Goal: Transaction & Acquisition: Purchase product/service

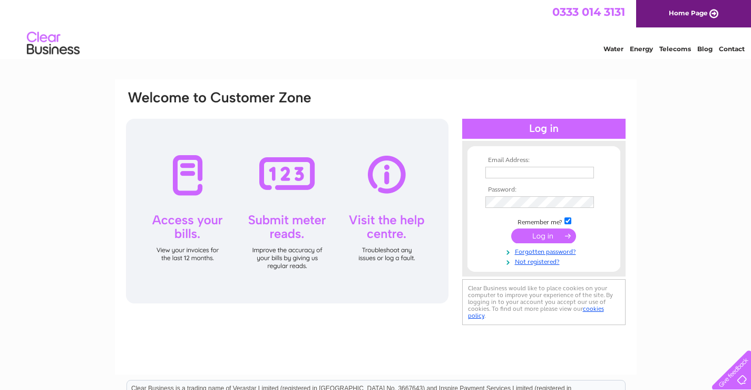
type input "chris.ledger@email.com"
click at [541, 232] on input "submit" at bounding box center [543, 235] width 65 height 15
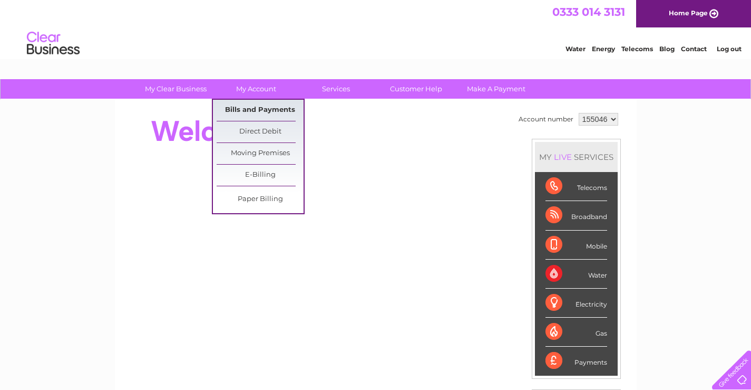
click at [258, 109] on link "Bills and Payments" at bounding box center [260, 110] width 87 height 21
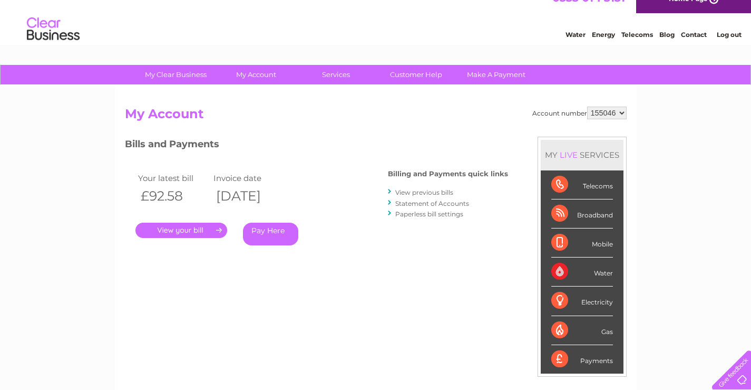
scroll to position [56, 0]
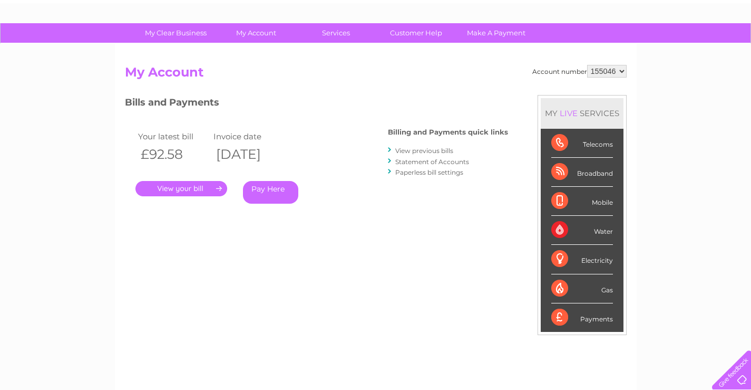
click at [267, 189] on link "Pay Here" at bounding box center [270, 192] width 55 height 23
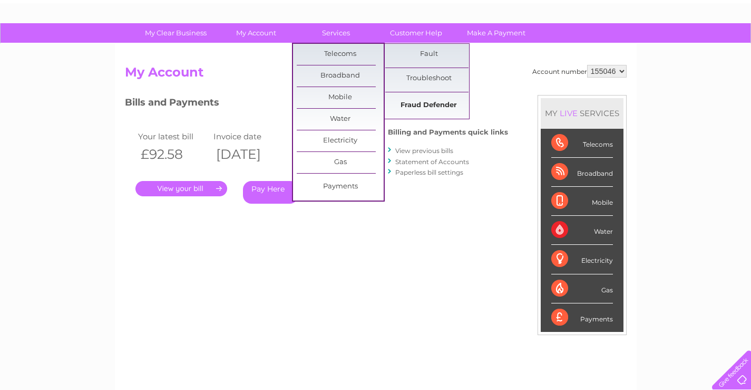
click at [423, 104] on link "Fraud Defender" at bounding box center [428, 105] width 87 height 21
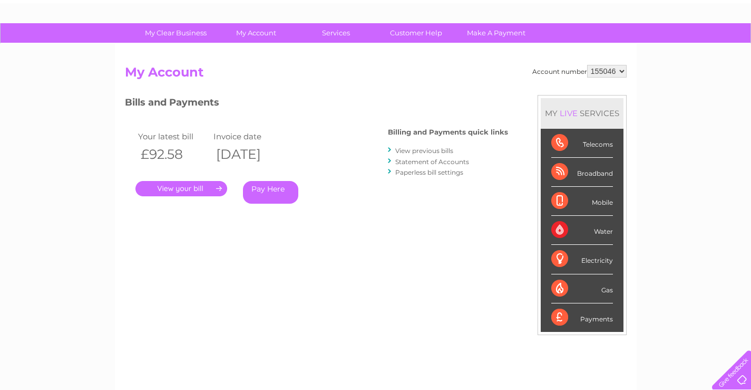
click at [273, 188] on link "Pay Here" at bounding box center [270, 192] width 55 height 23
click at [219, 187] on link "." at bounding box center [181, 188] width 92 height 15
click at [210, 186] on link "." at bounding box center [181, 188] width 92 height 15
click at [268, 190] on link "Pay Here" at bounding box center [270, 192] width 55 height 23
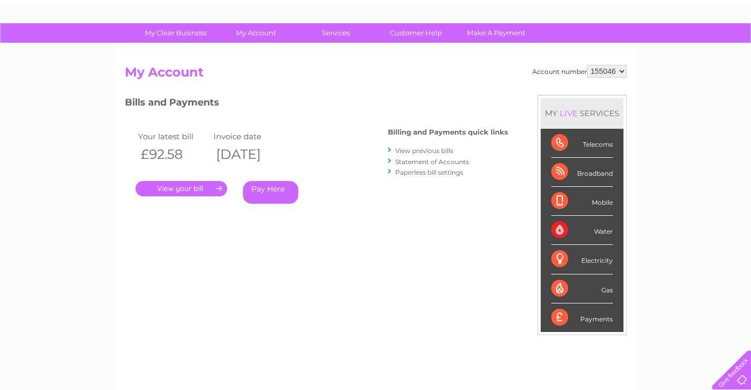
click at [270, 188] on link "Pay Here" at bounding box center [270, 192] width 55 height 23
click at [484, 33] on link "Make A Payment" at bounding box center [496, 33] width 87 height 20
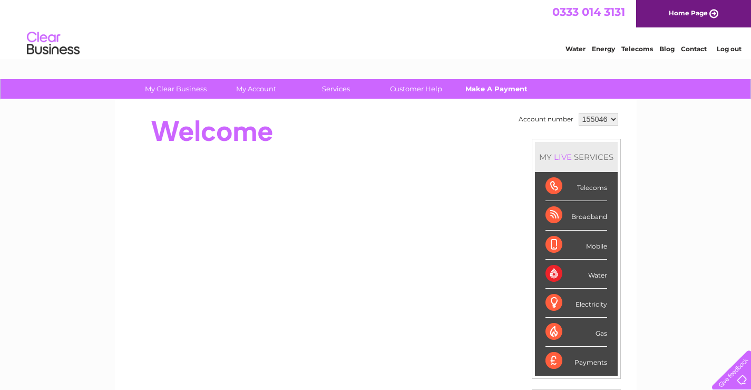
click at [493, 88] on link "Make A Payment" at bounding box center [496, 89] width 87 height 20
click at [487, 90] on link "Make A Payment" at bounding box center [496, 89] width 87 height 20
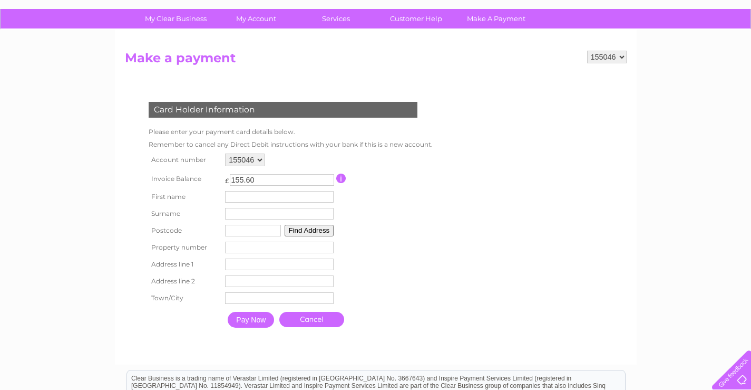
scroll to position [84, 0]
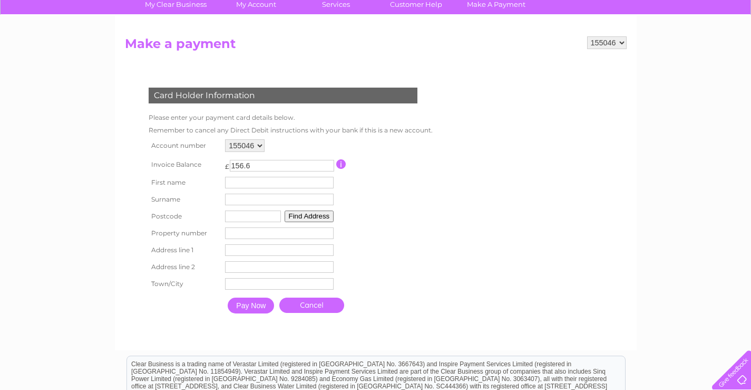
click at [328, 162] on input "156.6" at bounding box center [282, 166] width 104 height 12
click at [328, 162] on input "211.6" at bounding box center [282, 166] width 104 height 12
click at [327, 167] on input "92.6" at bounding box center [282, 166] width 104 height 12
click at [327, 167] on input "91.6" at bounding box center [282, 166] width 104 height 12
click at [327, 163] on input "92.6" at bounding box center [282, 166] width 104 height 12
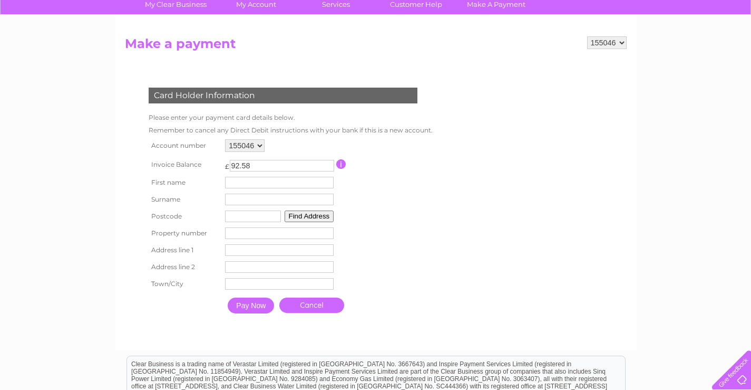
type input "92.58"
click at [253, 179] on input "text" at bounding box center [281, 183] width 110 height 13
type input "Chris"
type input "Ledger"
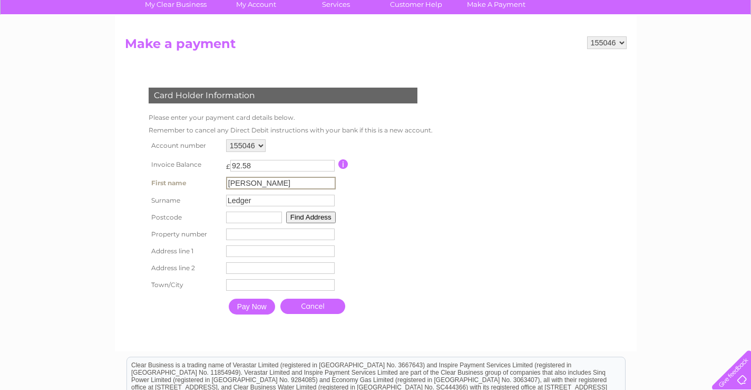
type input "PO38 2QR"
click at [308, 216] on button "Find Address" at bounding box center [311, 217] width 50 height 12
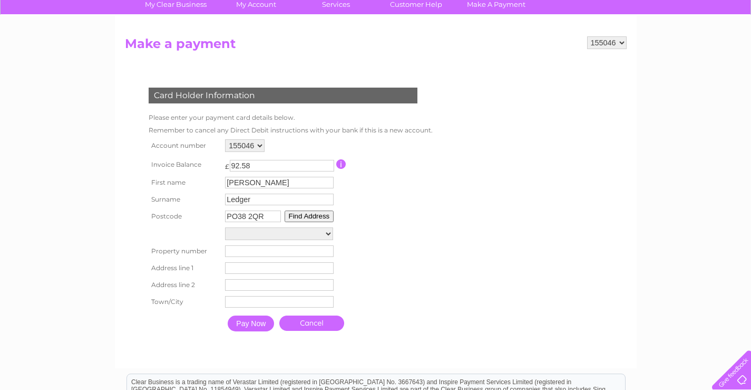
click at [328, 233] on select "Brook Cottage, Kingates Lane Brook Lodge, Kingates Lane Copperfields, Kingates …" at bounding box center [279, 233] width 108 height 13
select select ",Kingates Lane,,Ventnor"
click at [225, 227] on select "Brook Cottage, Kingates Lane Brook Lodge, Kingates Lane Copperfields, Kingates …" at bounding box center [279, 234] width 108 height 14
type input "Kingates Lane"
type input "Ventnor"
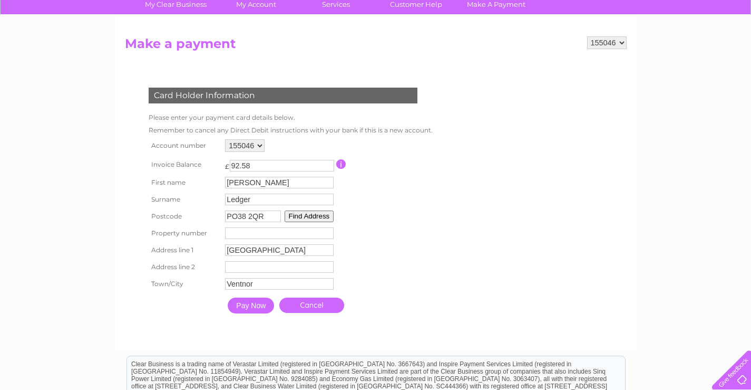
click at [245, 304] on input "Pay Now" at bounding box center [251, 305] width 46 height 16
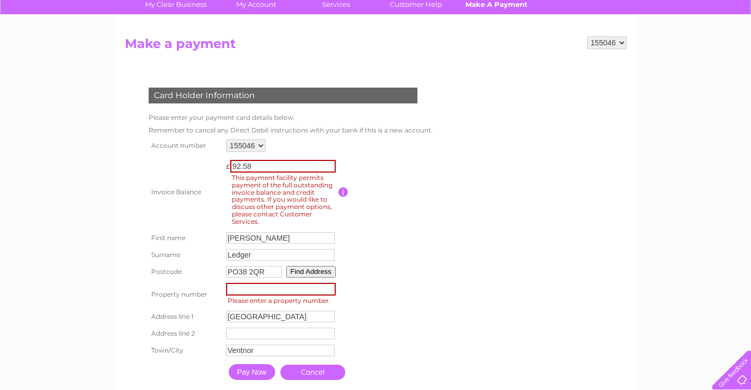
click at [493, 4] on link "Make A Payment" at bounding box center [496, 5] width 87 height 20
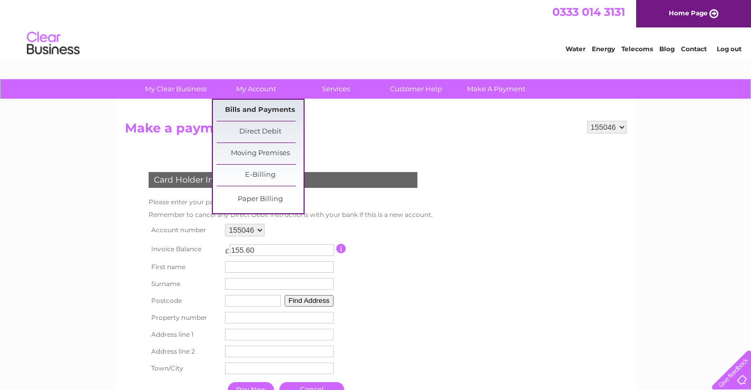
click at [262, 111] on link "Bills and Payments" at bounding box center [260, 110] width 87 height 21
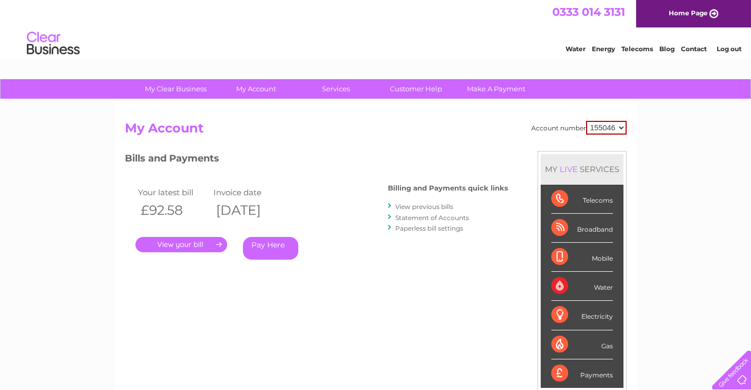
click at [414, 218] on link "Statement of Accounts" at bounding box center [432, 218] width 74 height 8
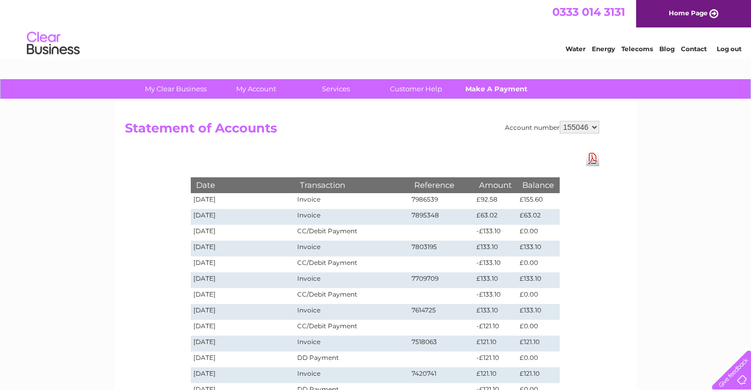
click at [490, 89] on link "Make A Payment" at bounding box center [496, 89] width 87 height 20
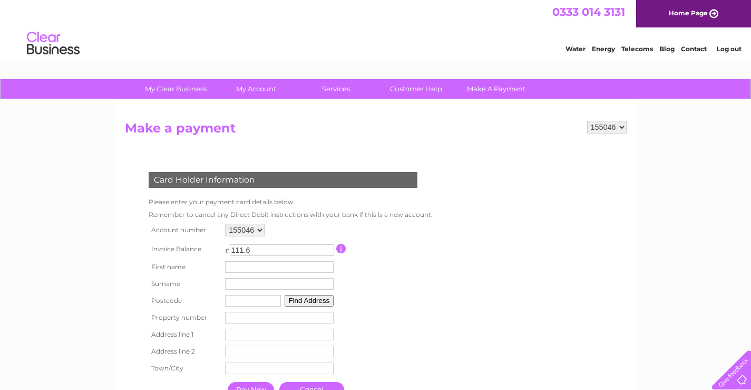
click at [328, 251] on input "111.6" at bounding box center [282, 250] width 104 height 12
click at [328, 251] on input "100.6" at bounding box center [282, 250] width 104 height 12
click at [328, 251] on input "93.6" at bounding box center [282, 250] width 104 height 12
click at [328, 251] on input "92.6" at bounding box center [282, 250] width 104 height 12
type input "92.58"
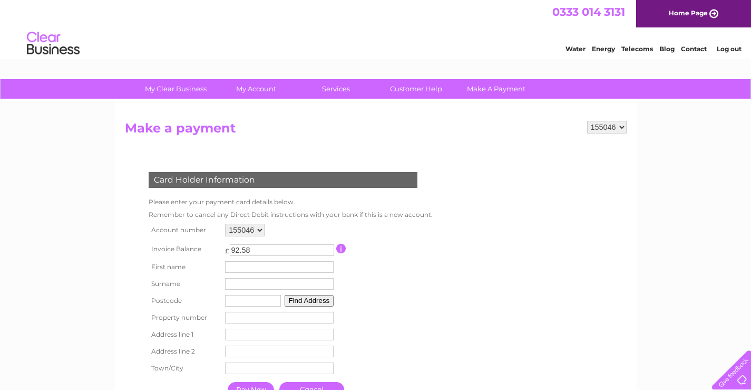
click at [339, 248] on input "button" at bounding box center [341, 248] width 10 height 9
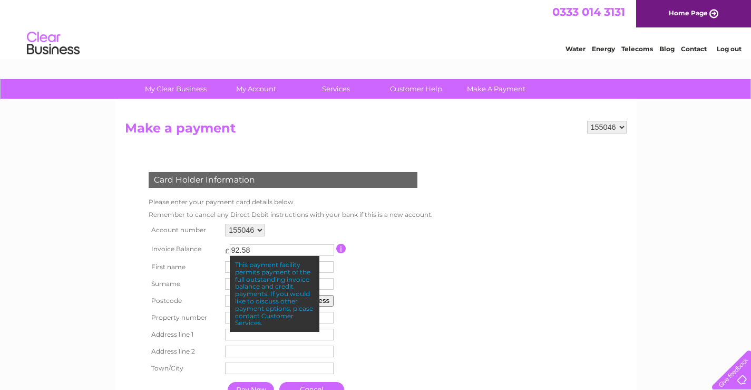
click at [399, 293] on table "Account number 155046 Invoice Balance £ 92.58" at bounding box center [288, 312] width 285 height 182
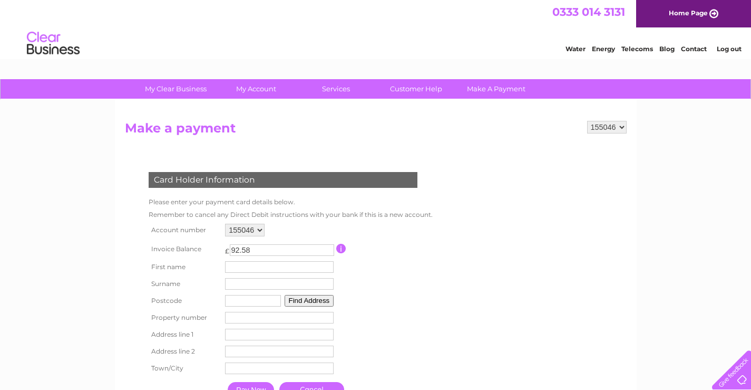
click at [736, 376] on div at bounding box center [729, 367] width 43 height 43
click at [691, 48] on link "Contact" at bounding box center [694, 49] width 26 height 8
